Goal: Information Seeking & Learning: Learn about a topic

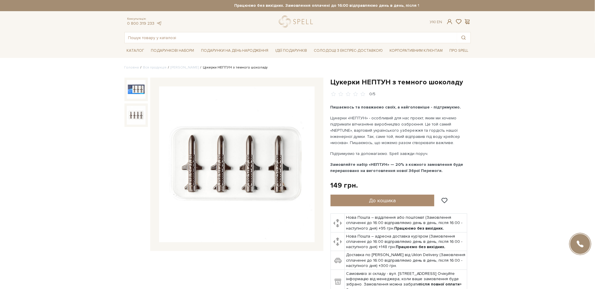
click at [135, 117] on img at bounding box center [136, 115] width 19 height 19
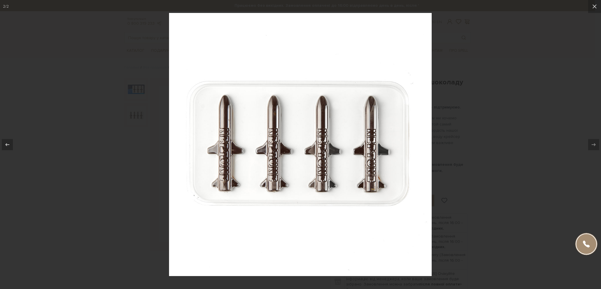
click at [467, 93] on div at bounding box center [300, 144] width 601 height 289
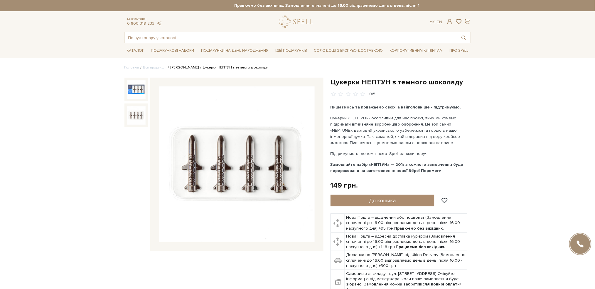
click at [179, 68] on link "Сети цукерок" at bounding box center [185, 67] width 28 height 4
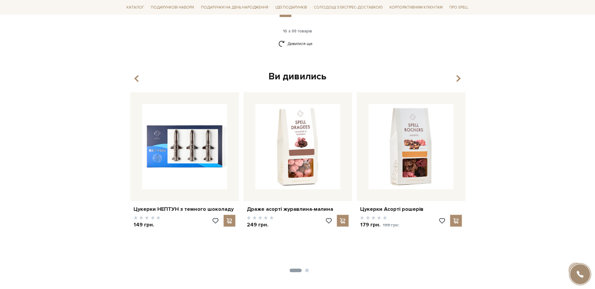
scroll to position [822, 0]
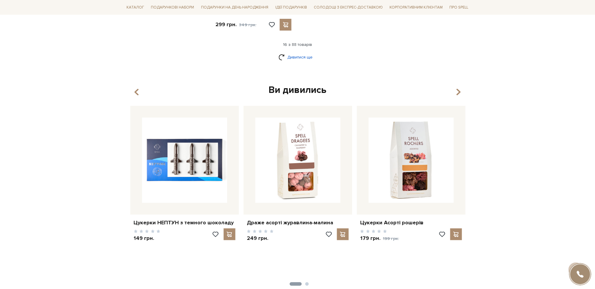
click at [308, 58] on link "Дивитися ще" at bounding box center [298, 57] width 38 height 10
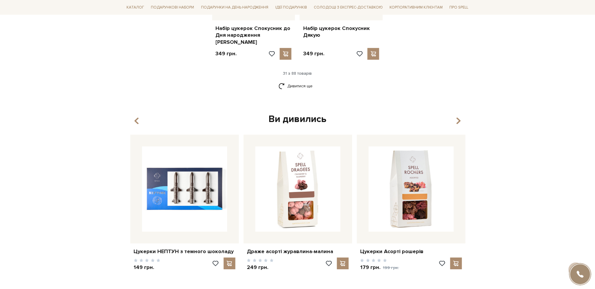
scroll to position [1448, 0]
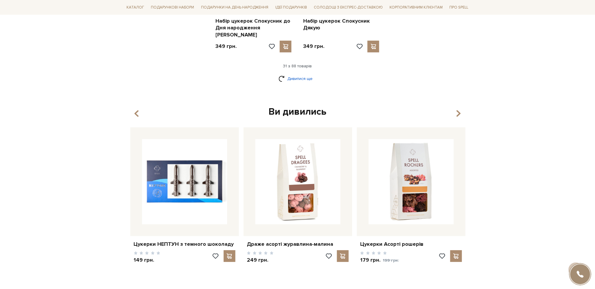
click at [299, 73] on link "Дивитися ще" at bounding box center [298, 78] width 38 height 10
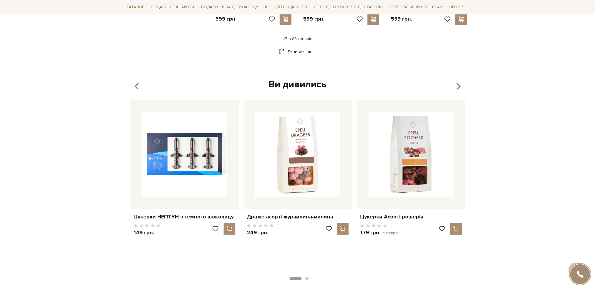
scroll to position [2035, 0]
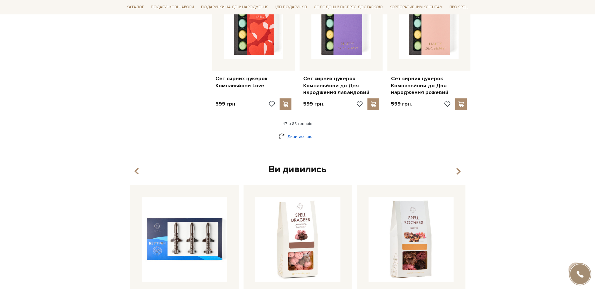
click at [304, 131] on link "Дивитися ще" at bounding box center [298, 136] width 38 height 10
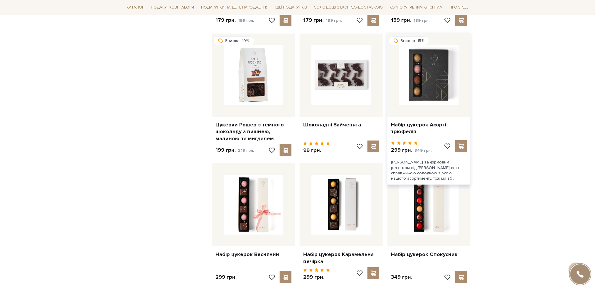
scroll to position [2309, 0]
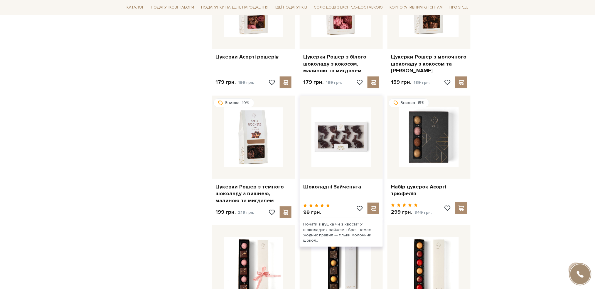
click at [332, 107] on img at bounding box center [341, 137] width 60 height 60
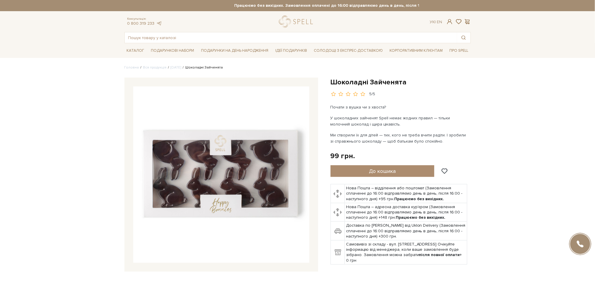
click at [215, 141] on img at bounding box center [221, 174] width 176 height 176
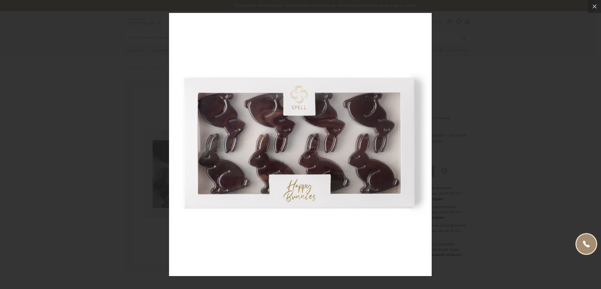
click at [493, 53] on div at bounding box center [300, 144] width 601 height 289
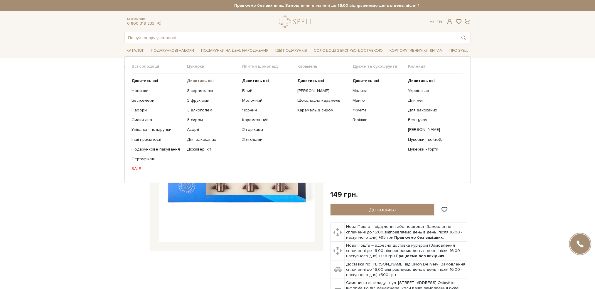
click at [206, 79] on b "Дивитись всі" at bounding box center [200, 80] width 27 height 5
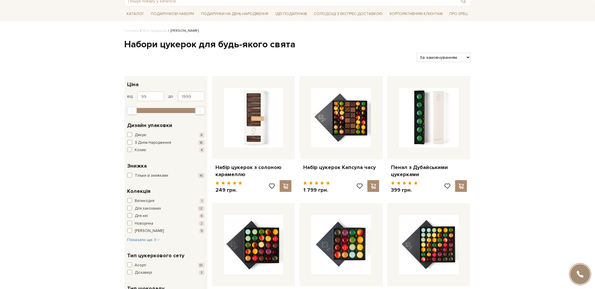
scroll to position [117, 0]
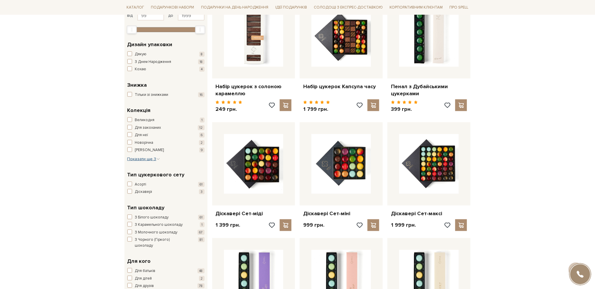
click at [133, 159] on span "Показати ще 3" at bounding box center [143, 158] width 33 height 5
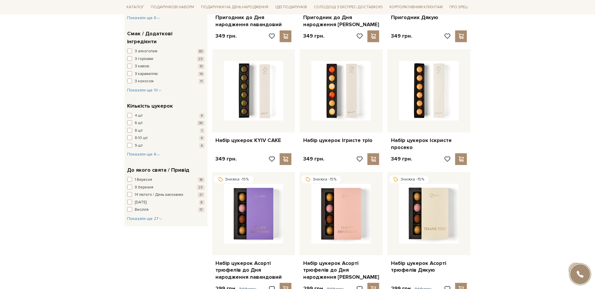
scroll to position [470, 0]
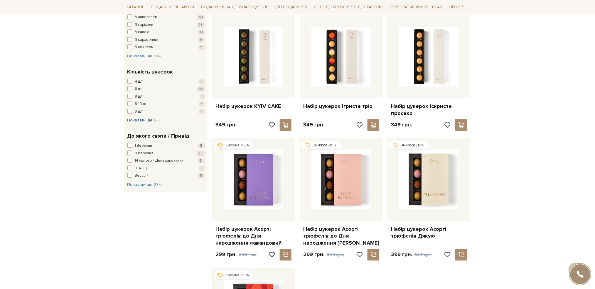
click at [143, 117] on span "Показати ще 6" at bounding box center [143, 119] width 33 height 5
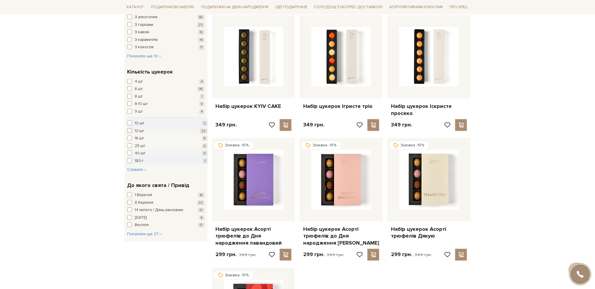
click at [129, 128] on span "button" at bounding box center [129, 130] width 5 height 5
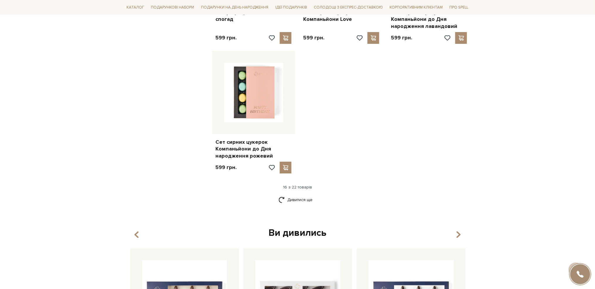
scroll to position [704, 0]
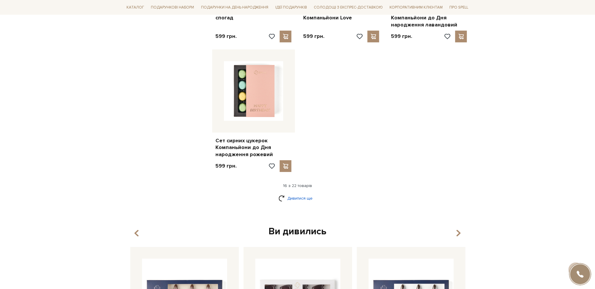
click at [307, 193] on link "Дивитися ще" at bounding box center [298, 198] width 38 height 10
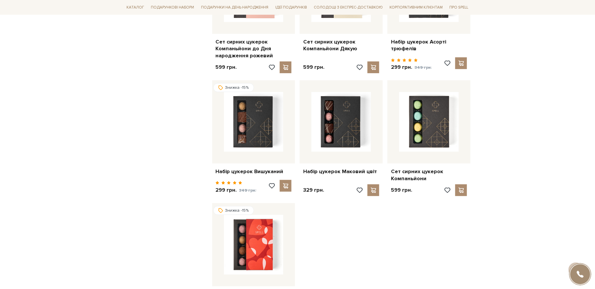
scroll to position [822, 0]
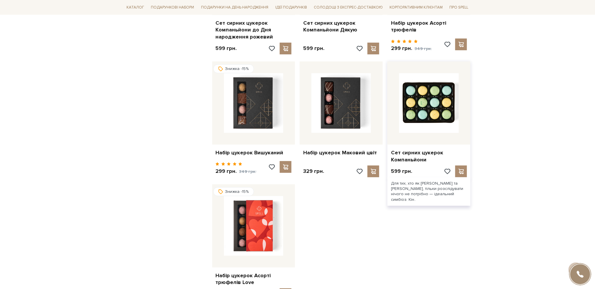
click at [422, 106] on img at bounding box center [429, 103] width 60 height 60
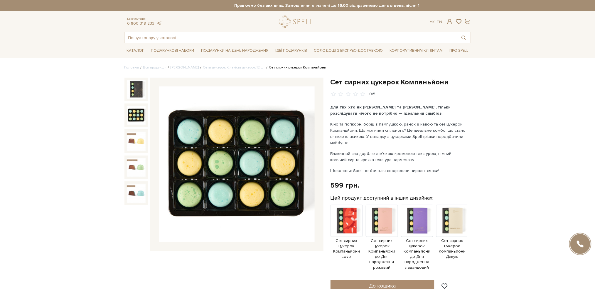
click at [135, 112] on img at bounding box center [136, 115] width 19 height 19
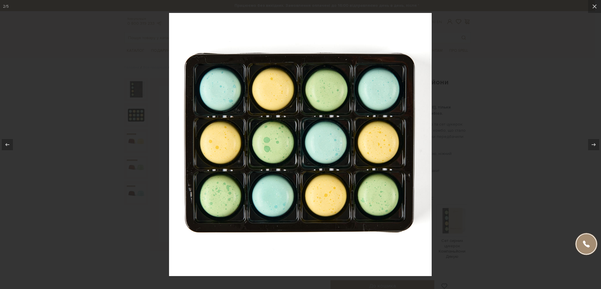
click at [487, 156] on div at bounding box center [300, 144] width 601 height 289
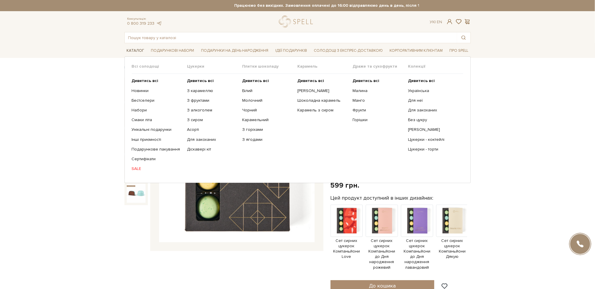
click at [133, 51] on span "Каталог" at bounding box center [135, 50] width 22 height 9
